Goal: Find specific page/section: Find specific page/section

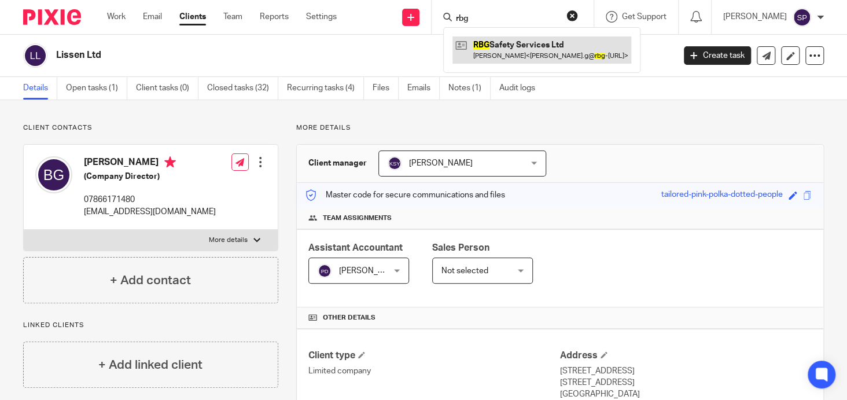
type input "rbg"
click at [501, 45] on link at bounding box center [541, 49] width 179 height 27
click at [499, 41] on link at bounding box center [541, 49] width 179 height 27
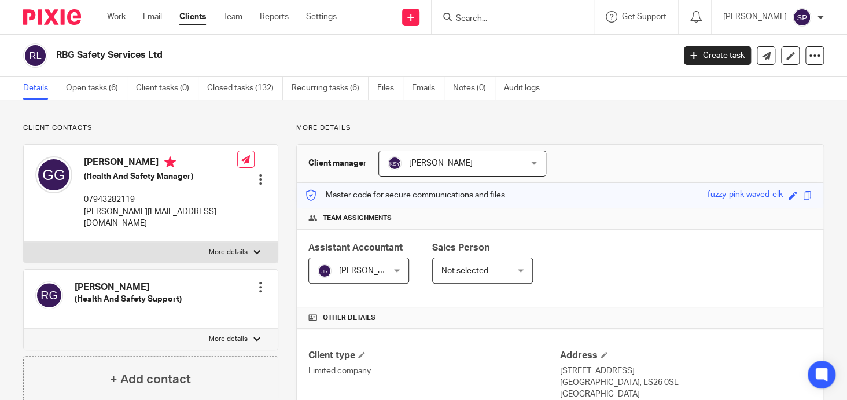
click at [468, 18] on input "Search" at bounding box center [507, 19] width 104 height 10
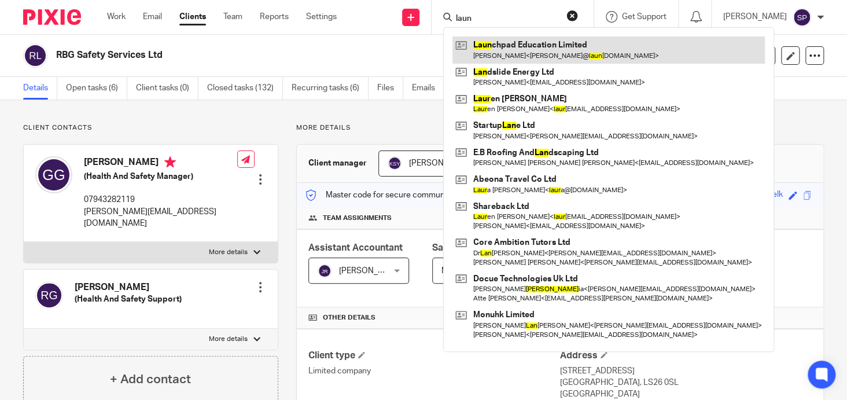
type input "laun"
click at [494, 44] on link at bounding box center [608, 49] width 312 height 27
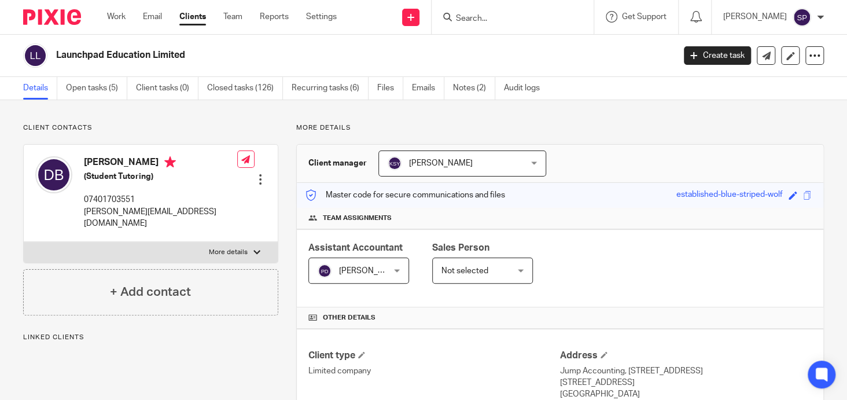
click at [462, 18] on input "Search" at bounding box center [507, 19] width 104 height 10
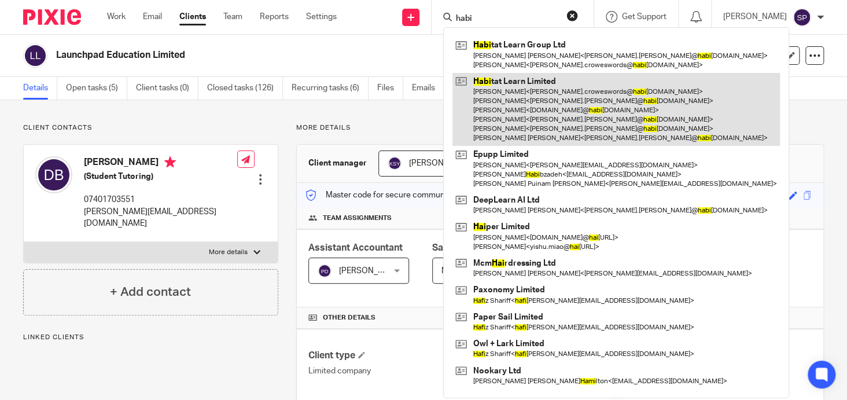
type input "habi"
click at [498, 76] on link at bounding box center [615, 109] width 327 height 73
